Goal: Information Seeking & Learning: Learn about a topic

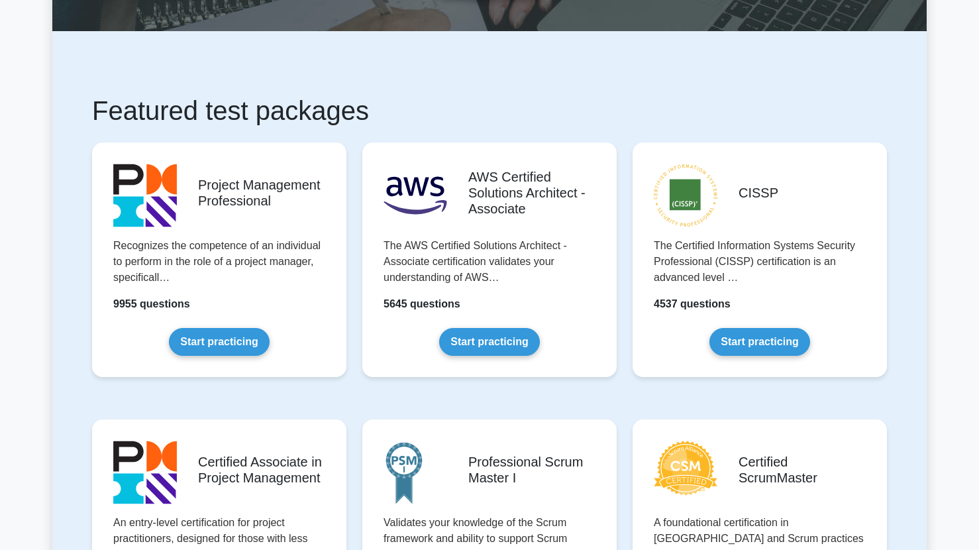
scroll to position [83, 0]
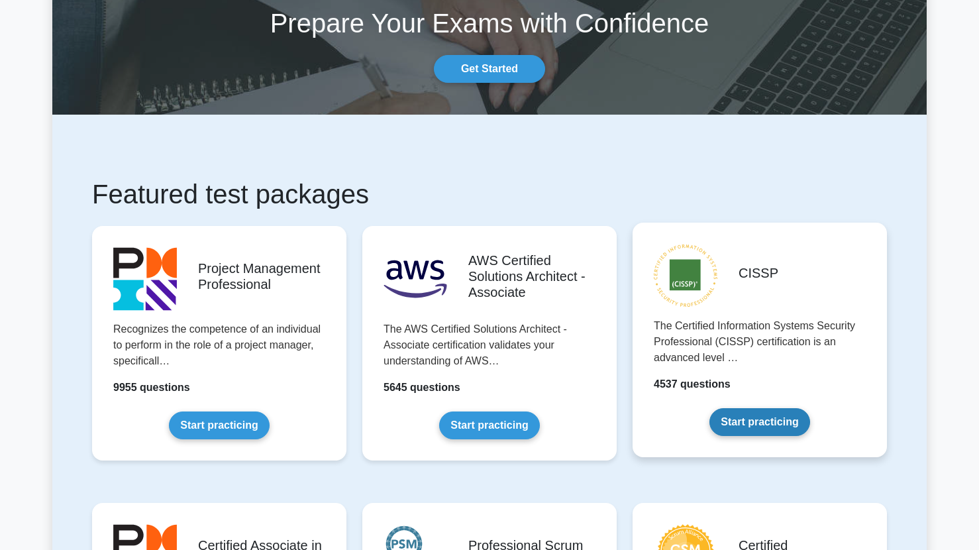
click at [769, 422] on link "Start practicing" at bounding box center [759, 422] width 100 height 28
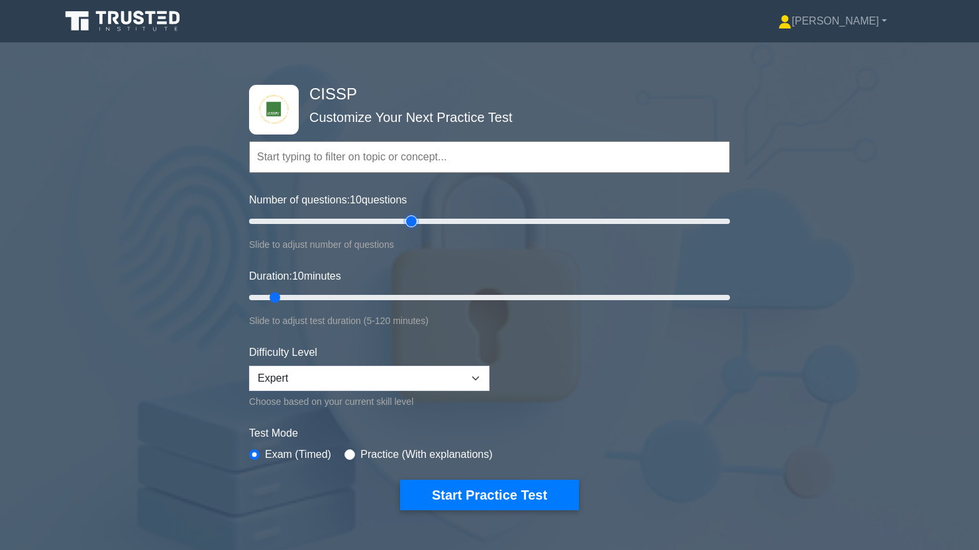
click at [408, 221] on input "Number of questions: 10 questions" at bounding box center [489, 221] width 481 height 16
click at [379, 221] on input "Number of questions: 55 questions" at bounding box center [489, 221] width 481 height 16
click at [368, 221] on input "Number of questions: 55 questions" at bounding box center [489, 221] width 481 height 16
type input "50"
click at [368, 221] on input "Number of questions: 50 questions" at bounding box center [489, 221] width 481 height 16
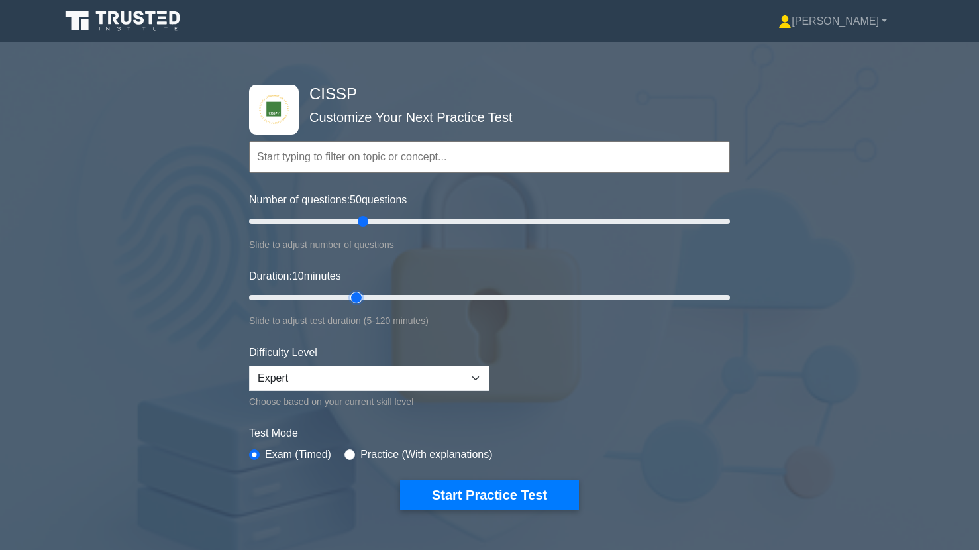
type input "30"
click at [360, 297] on input "Duration: 10 minutes" at bounding box center [489, 297] width 481 height 16
click at [468, 493] on button "Start Practice Test" at bounding box center [489, 494] width 179 height 30
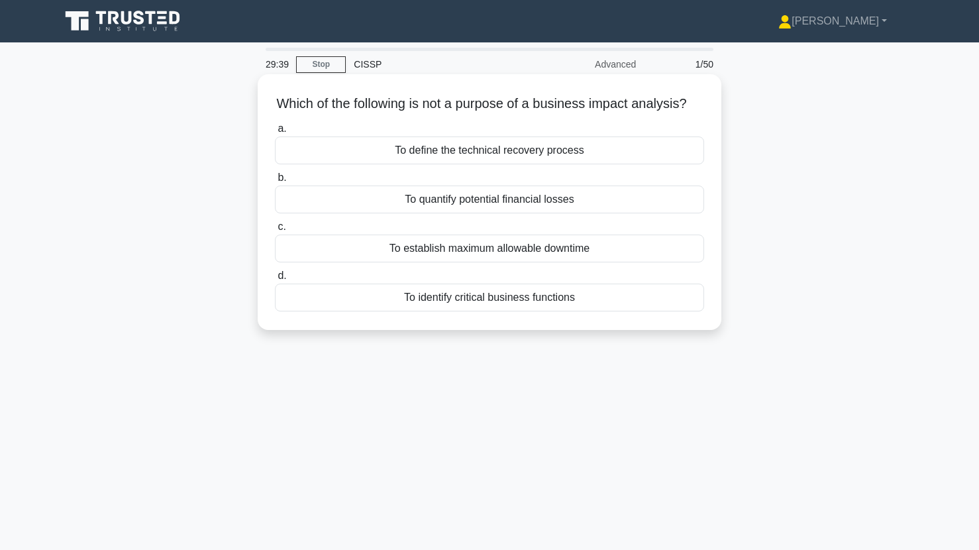
click at [497, 160] on div "To define the technical recovery process" at bounding box center [489, 150] width 429 height 28
click at [275, 133] on input "a. To define the technical recovery process" at bounding box center [275, 128] width 0 height 9
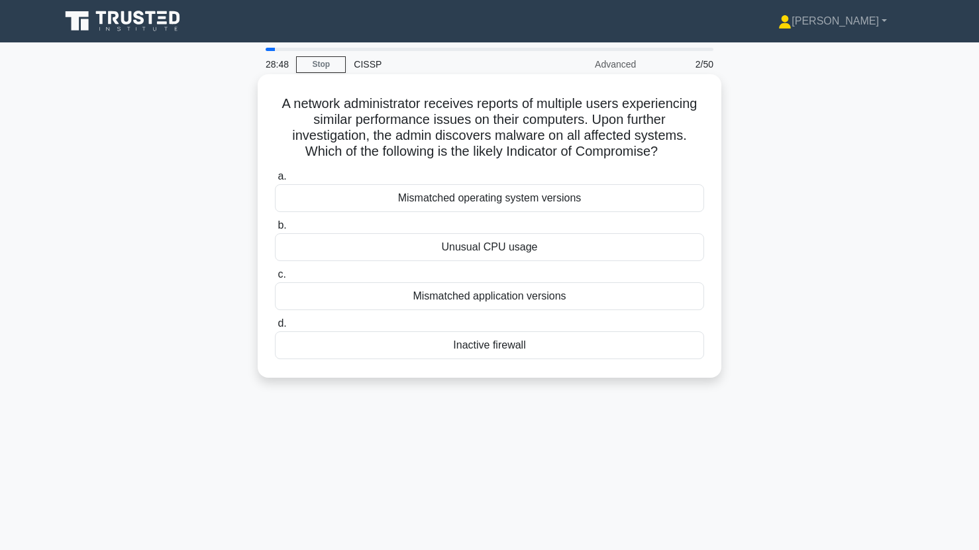
click at [487, 352] on div "Inactive firewall" at bounding box center [489, 345] width 429 height 28
click at [275, 328] on input "d. Inactive firewall" at bounding box center [275, 323] width 0 height 9
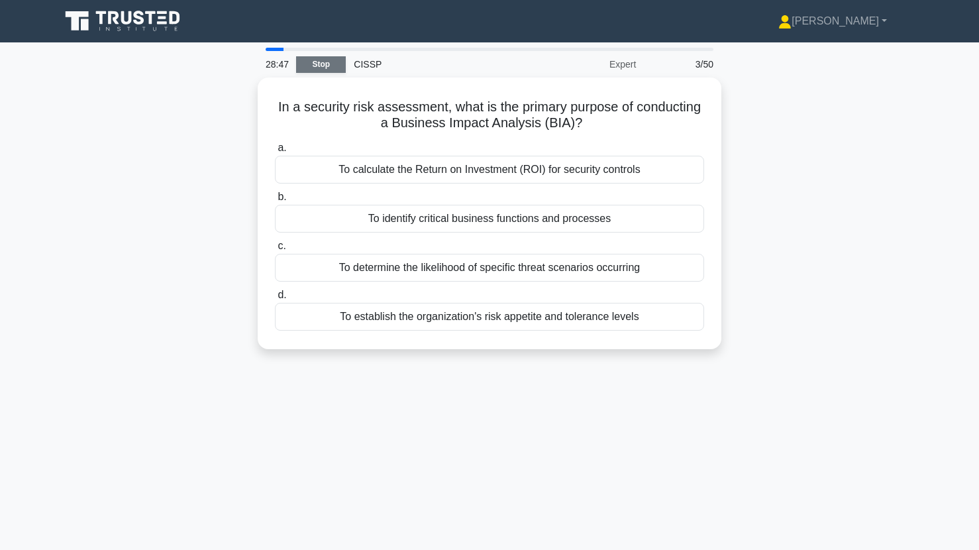
click at [312, 59] on link "Stop" at bounding box center [321, 64] width 50 height 17
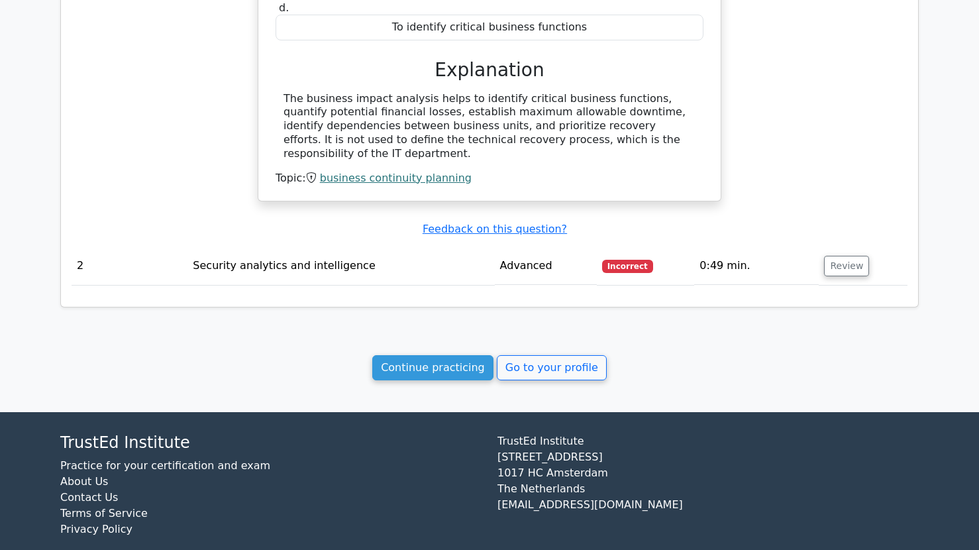
scroll to position [916, 0]
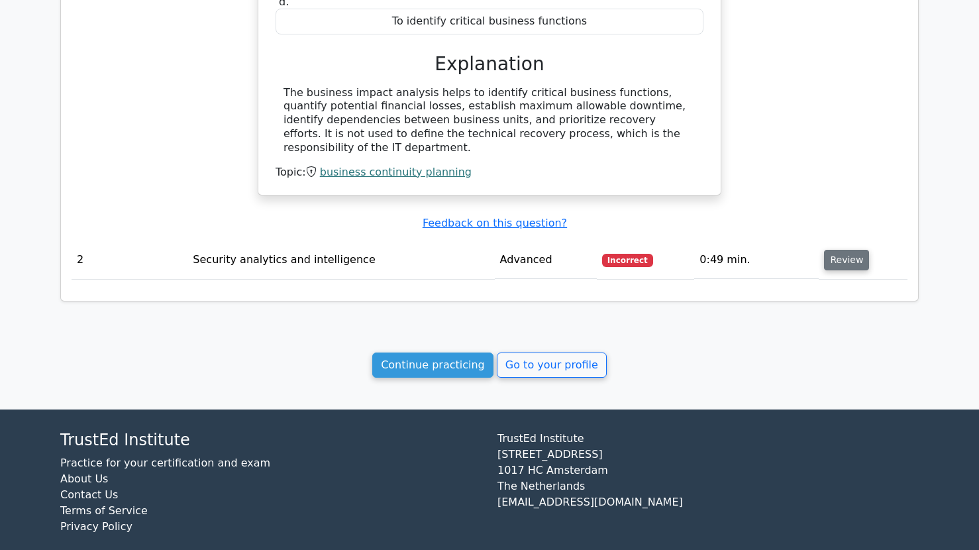
click at [837, 250] on button "Review" at bounding box center [846, 260] width 45 height 21
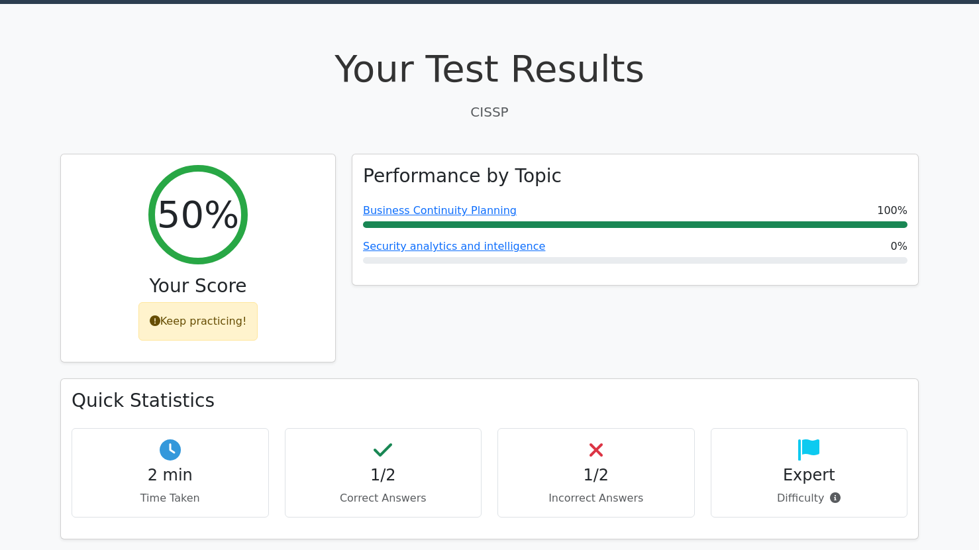
scroll to position [0, 0]
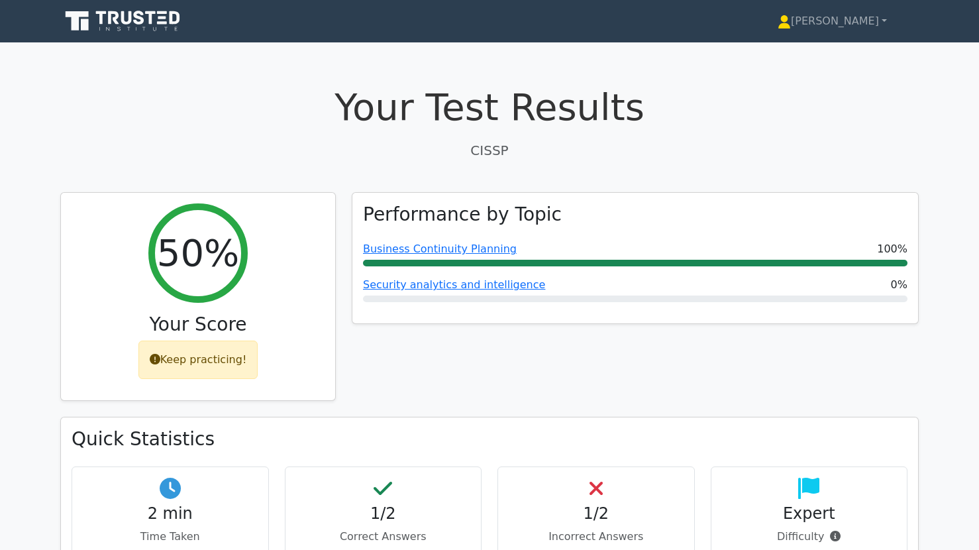
click at [142, 28] on icon at bounding box center [123, 21] width 127 height 25
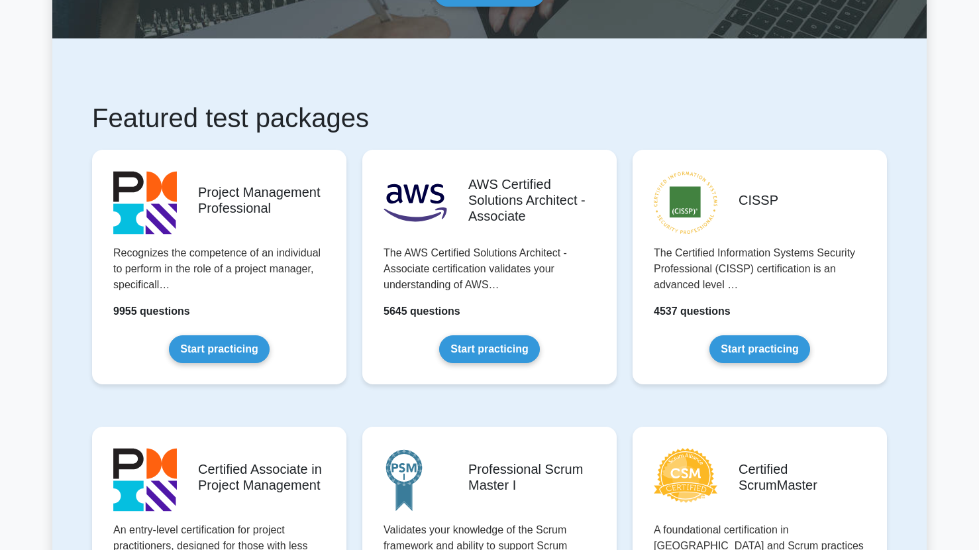
scroll to position [158, 0]
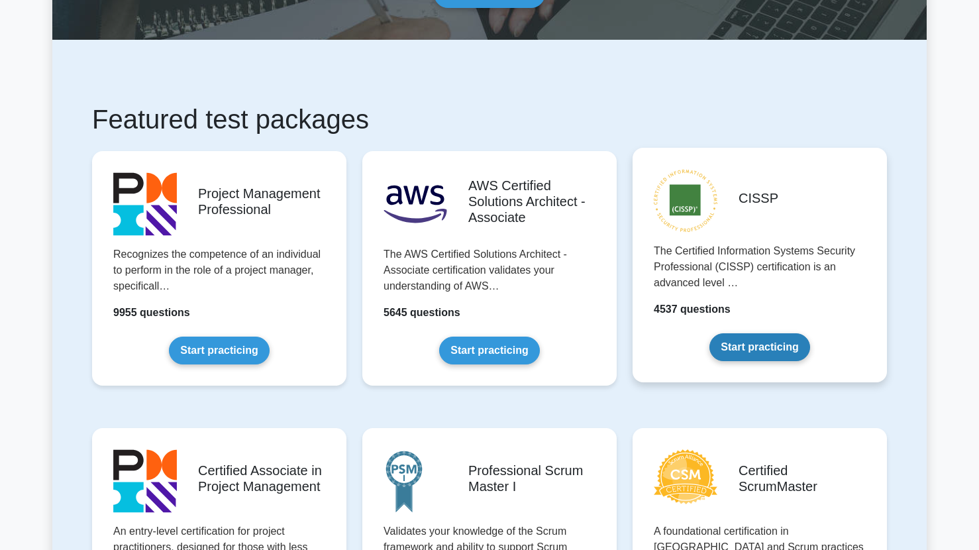
click at [737, 344] on link "Start practicing" at bounding box center [759, 347] width 100 height 28
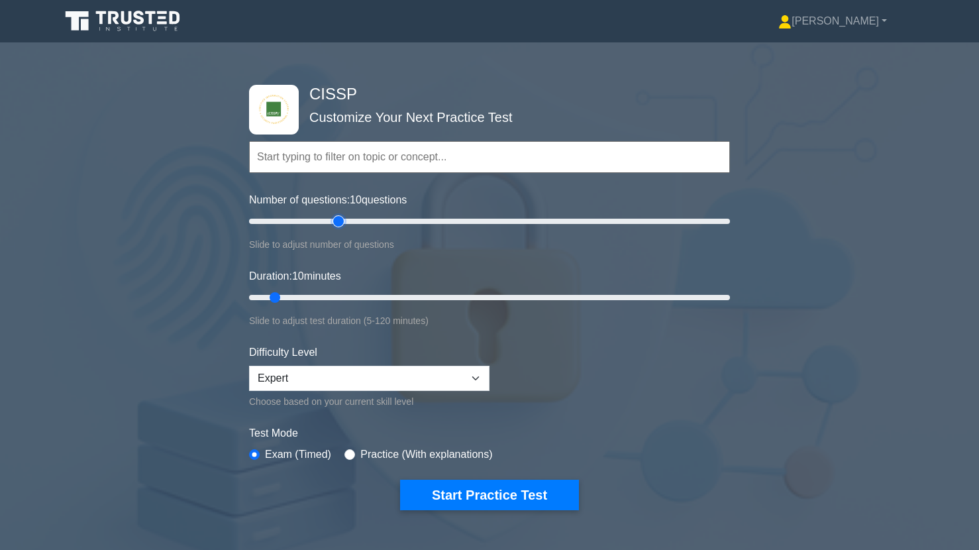
click at [341, 222] on input "Number of questions: 10 questions" at bounding box center [489, 221] width 481 height 16
click at [354, 222] on input "Number of questions: 40 questions" at bounding box center [489, 221] width 481 height 16
type input "50"
click at [358, 222] on input "Number of questions: 50 questions" at bounding box center [489, 221] width 481 height 16
type input "30"
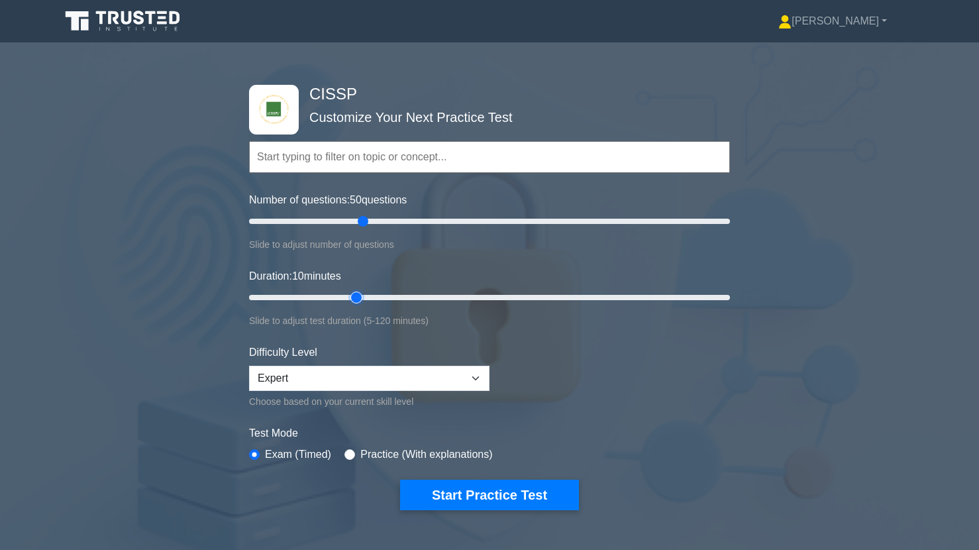
click at [361, 297] on input "Duration: 10 minutes" at bounding box center [489, 297] width 481 height 16
click at [461, 499] on button "Start Practice Test" at bounding box center [489, 494] width 179 height 30
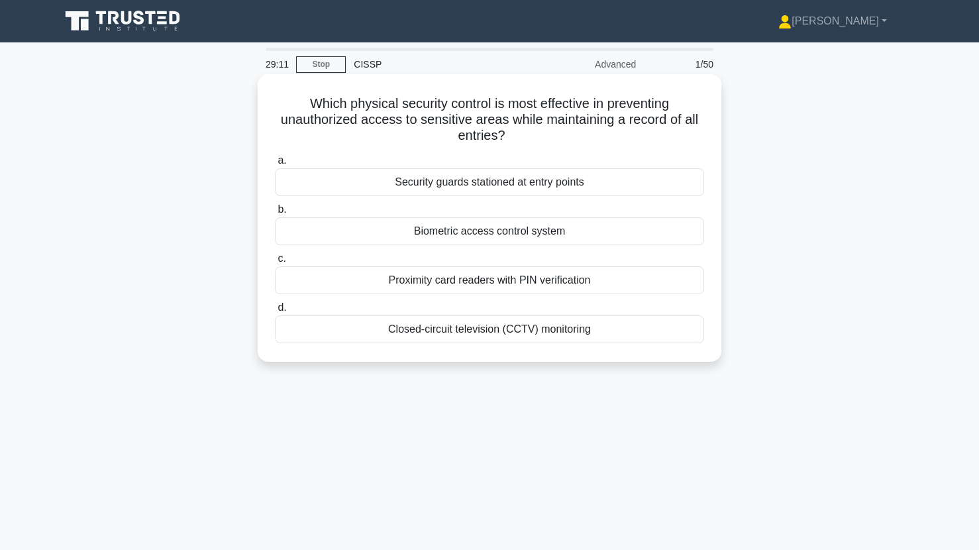
click at [502, 186] on div "Security guards stationed at entry points" at bounding box center [489, 182] width 429 height 28
click at [275, 165] on input "a. Security guards stationed at entry points" at bounding box center [275, 160] width 0 height 9
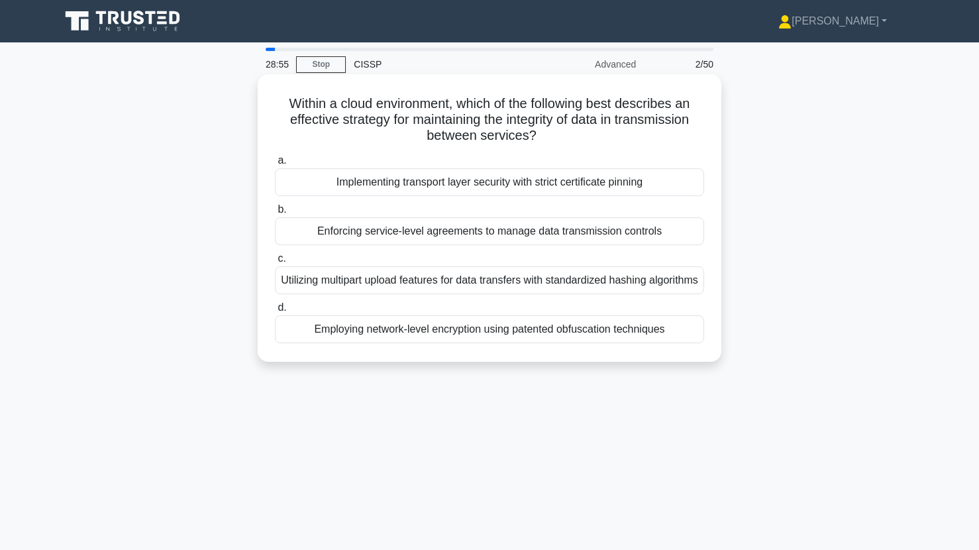
click at [532, 183] on div "Implementing transport layer security with strict certificate pinning" at bounding box center [489, 182] width 429 height 28
click at [275, 165] on input "a. Implementing transport layer security with strict certificate pinning" at bounding box center [275, 160] width 0 height 9
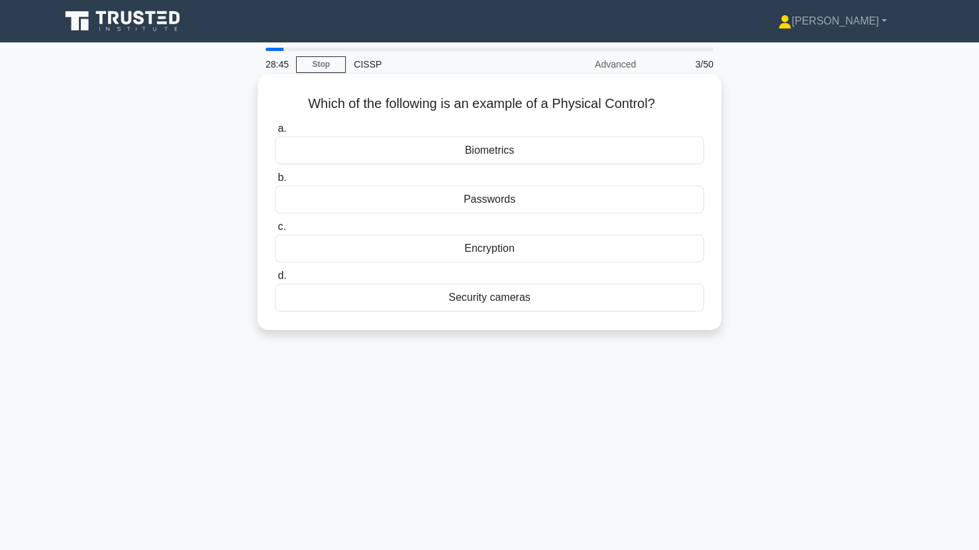
click at [493, 300] on div "Security cameras" at bounding box center [489, 297] width 429 height 28
click at [275, 280] on input "d. Security cameras" at bounding box center [275, 275] width 0 height 9
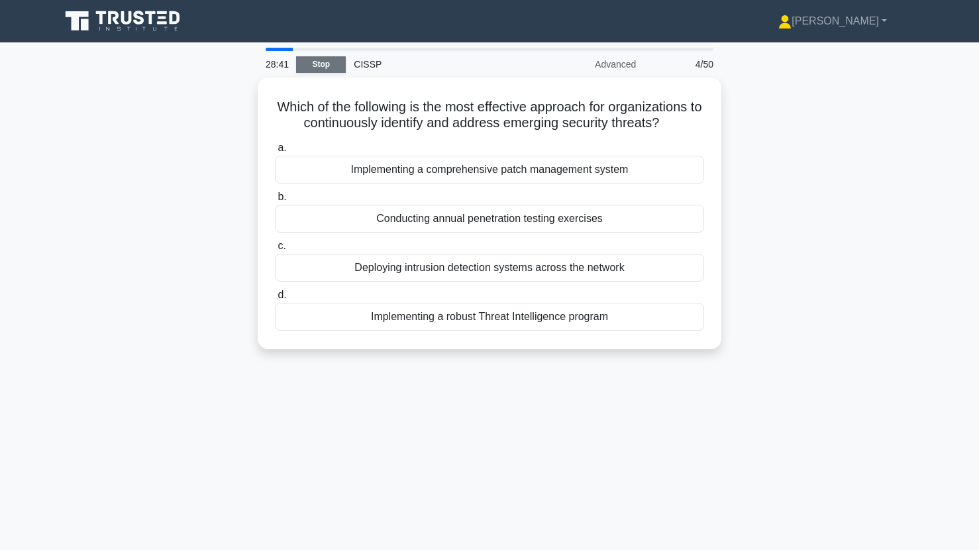
click at [312, 62] on link "Stop" at bounding box center [321, 64] width 50 height 17
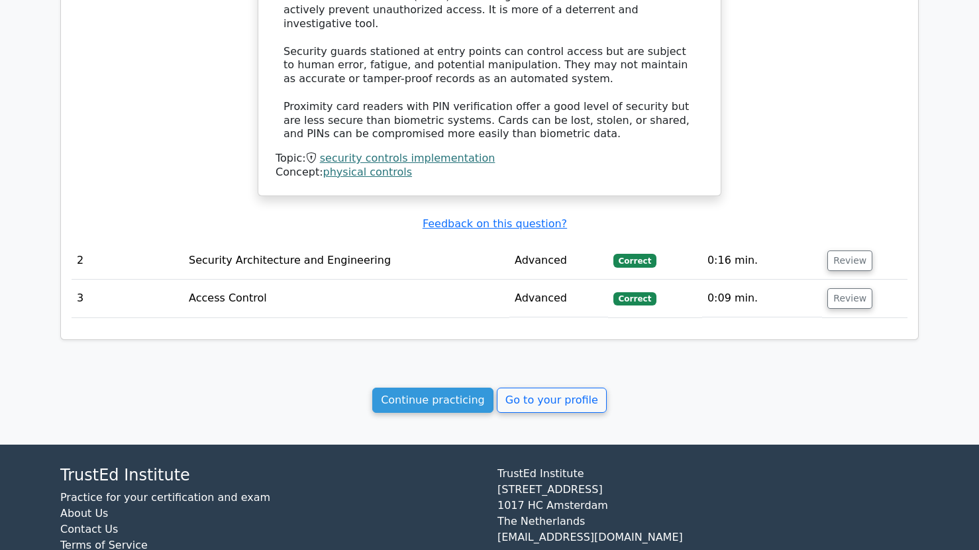
scroll to position [1275, 0]
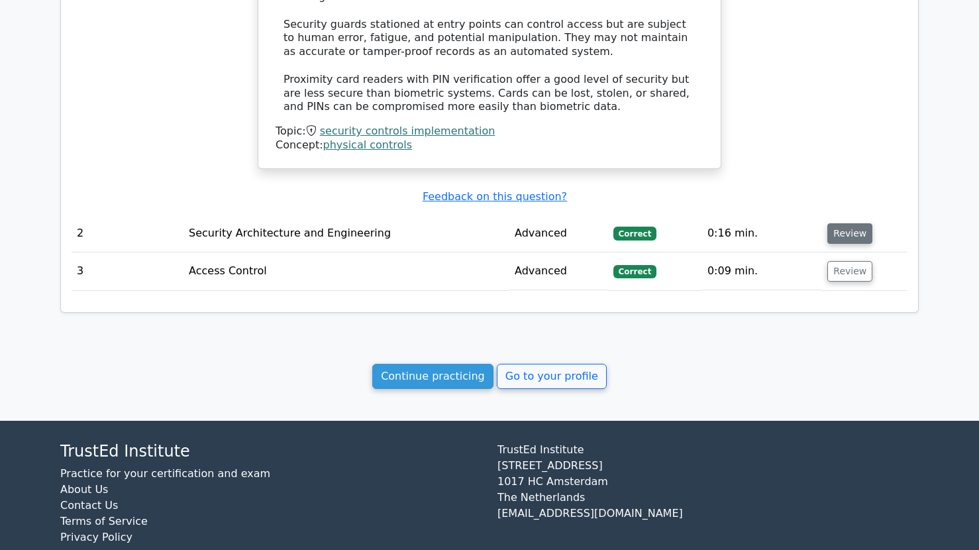
click at [831, 223] on button "Review" at bounding box center [849, 233] width 45 height 21
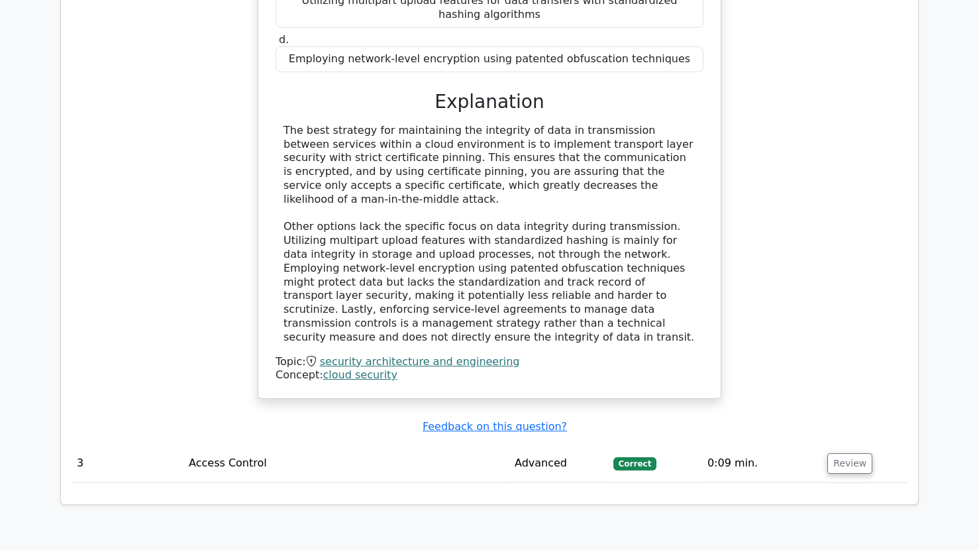
scroll to position [1885, 0]
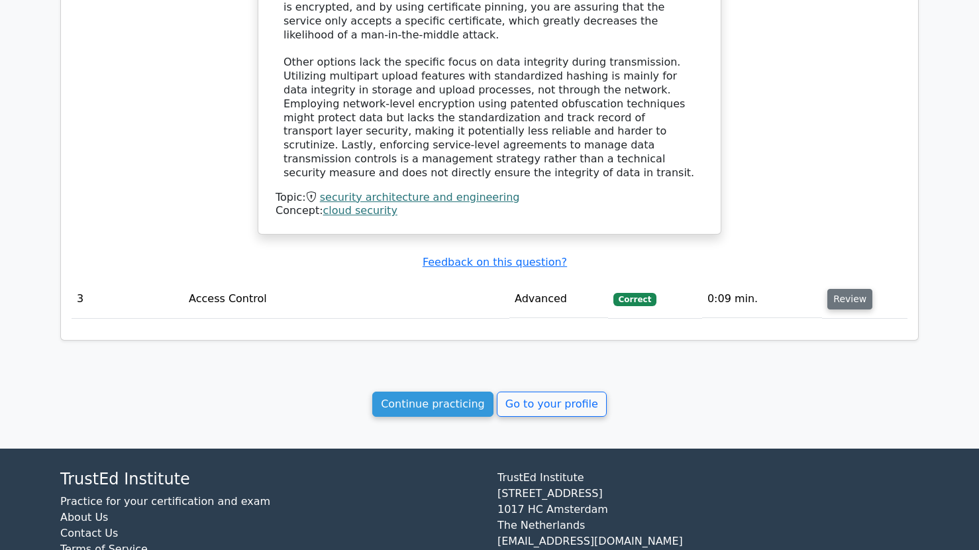
click at [844, 289] on button "Review" at bounding box center [849, 299] width 45 height 21
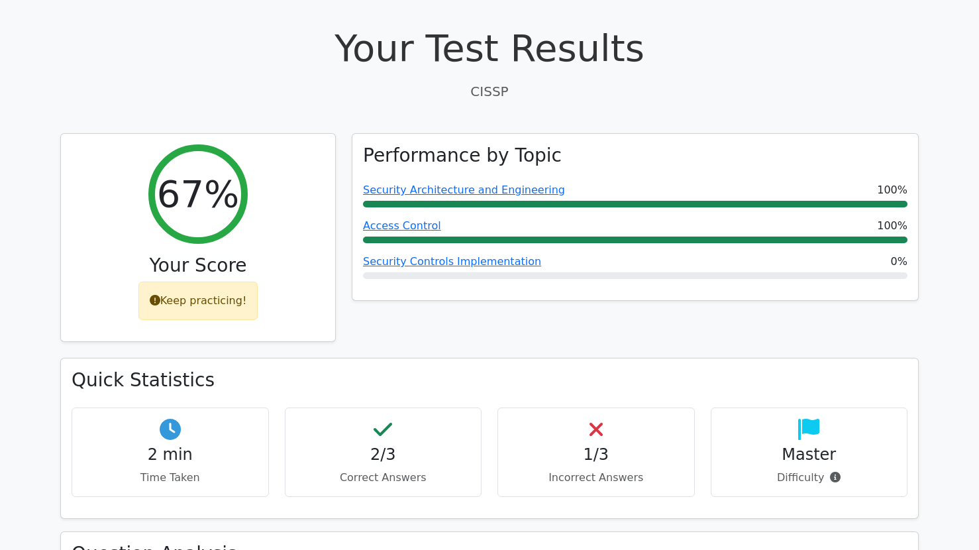
scroll to position [0, 0]
